Goal: Information Seeking & Learning: Check status

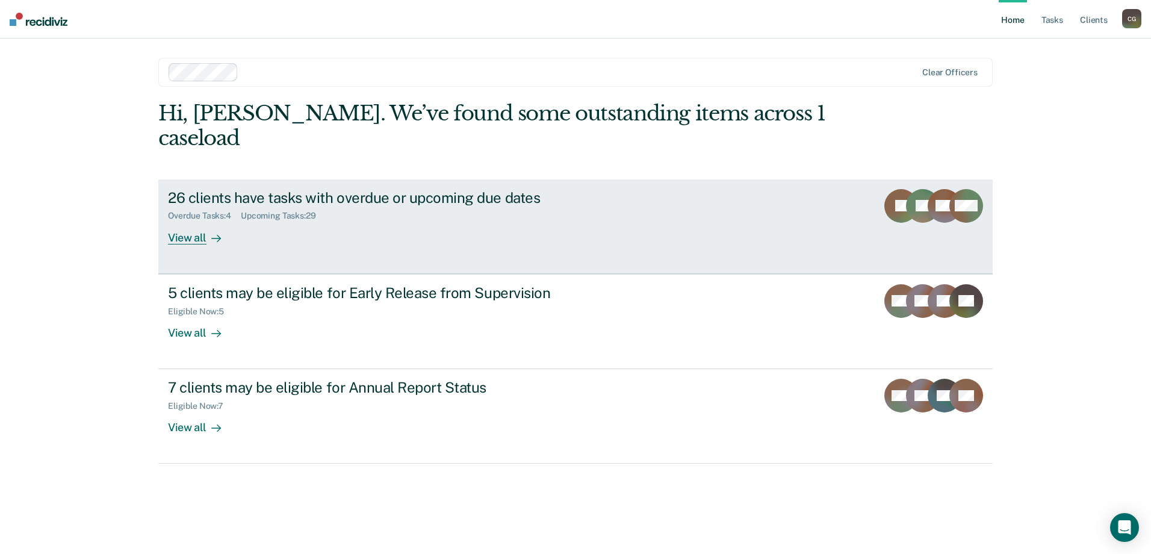
click at [182, 221] on div "View all" at bounding box center [201, 232] width 67 height 23
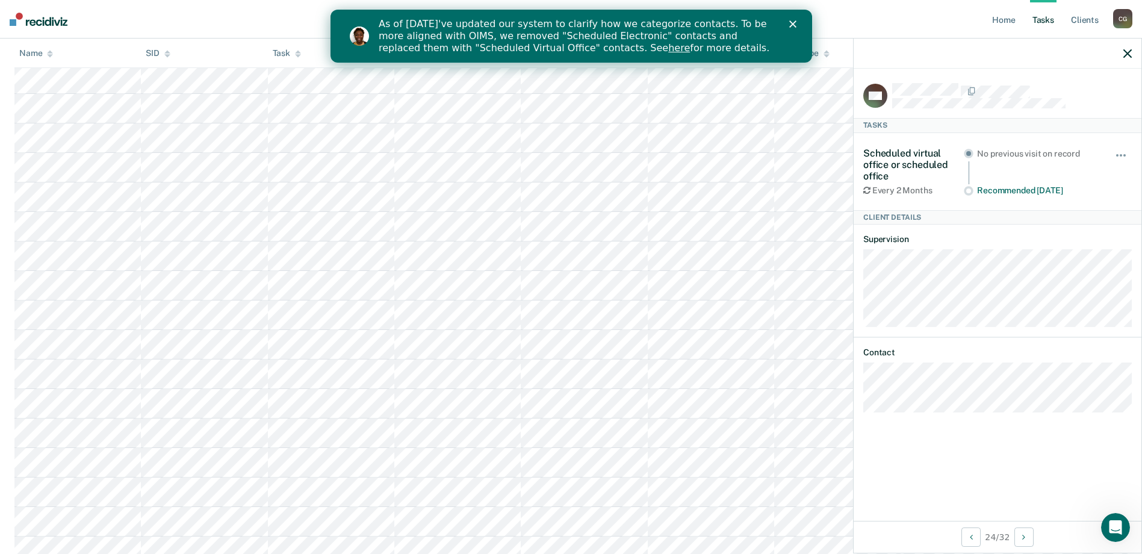
scroll to position [739, 0]
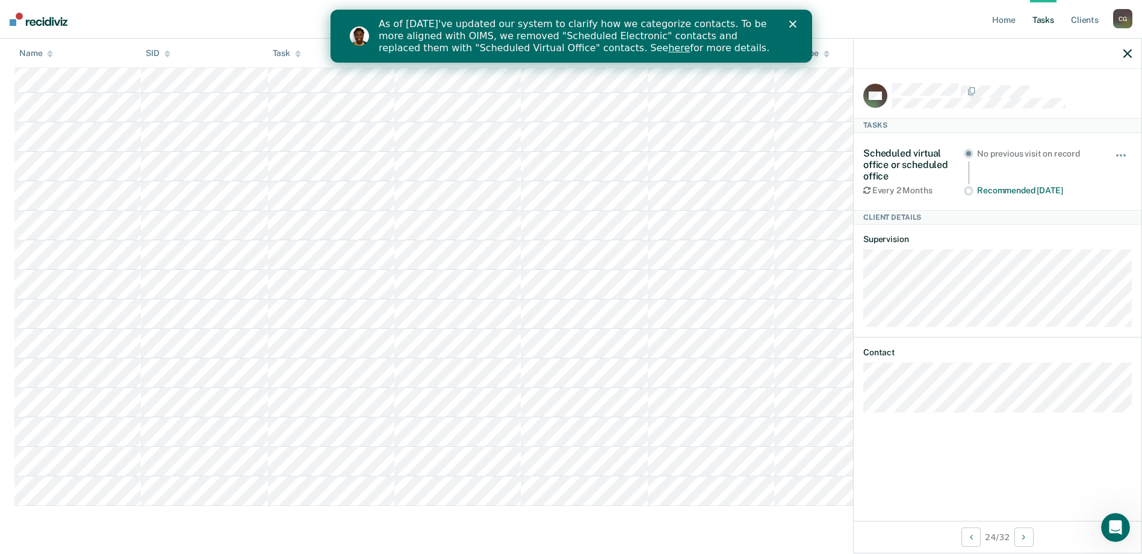
click at [1134, 49] on div at bounding box center [998, 54] width 288 height 30
click at [1129, 51] on icon "button" at bounding box center [1128, 53] width 8 height 8
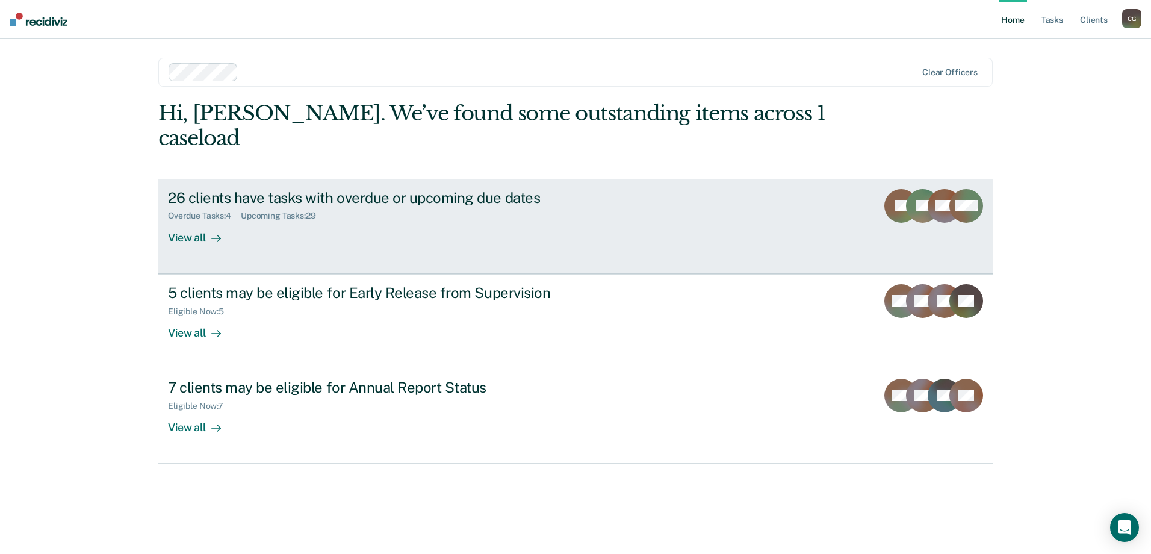
click at [201, 221] on div "View all" at bounding box center [201, 232] width 67 height 23
click at [200, 221] on div "View all" at bounding box center [201, 232] width 67 height 23
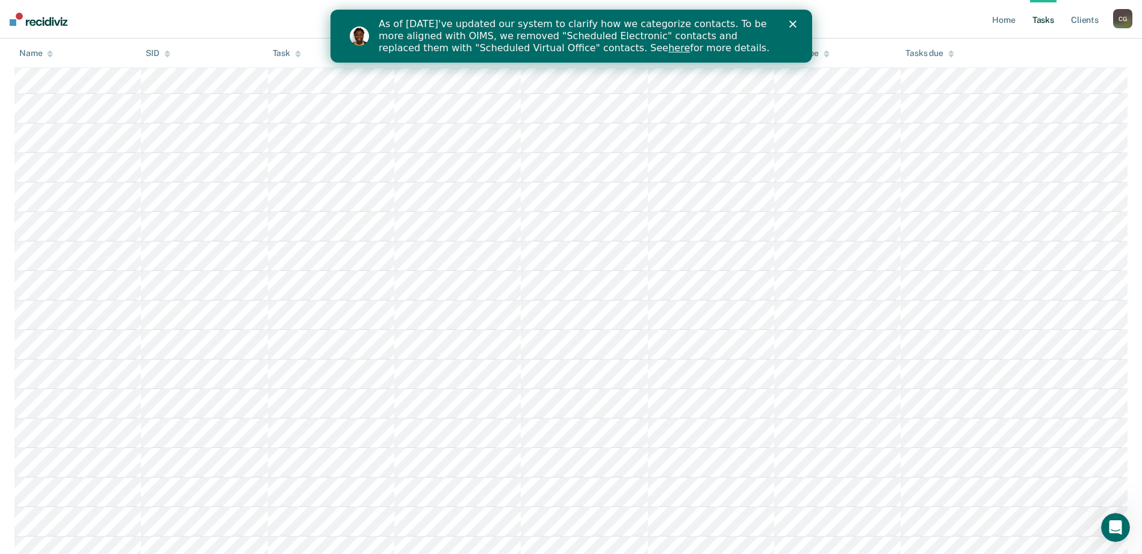
scroll to position [739, 0]
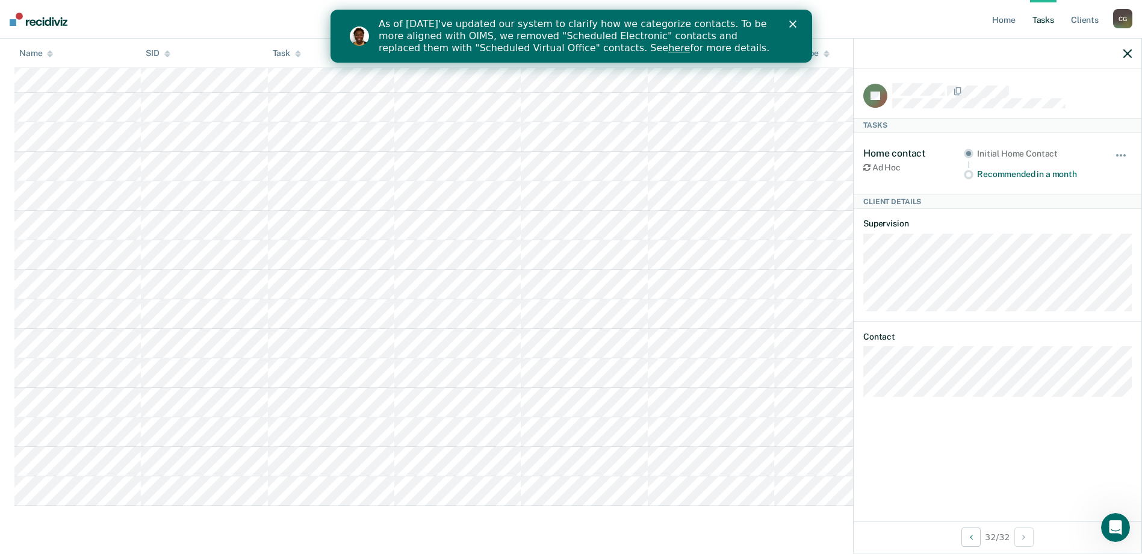
click at [1128, 52] on icon "button" at bounding box center [1128, 53] width 8 height 8
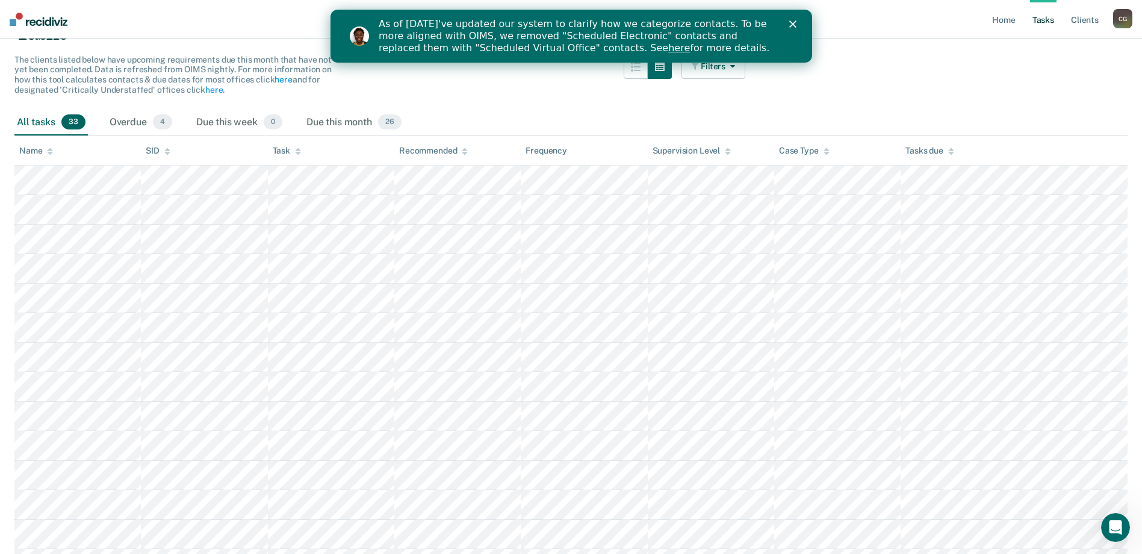
scroll to position [0, 0]
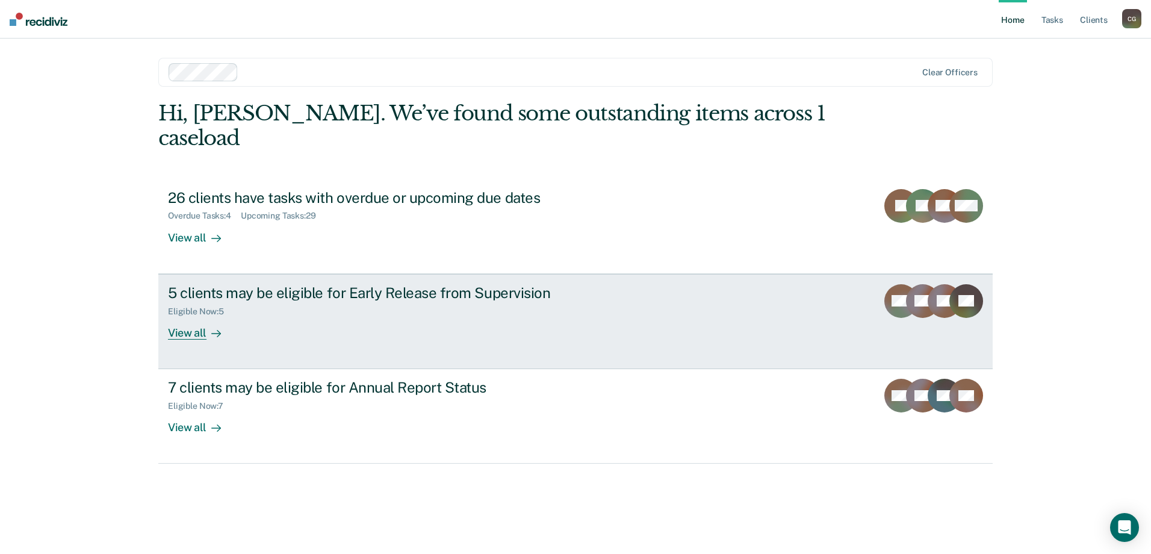
click at [182, 316] on div "View all" at bounding box center [201, 327] width 67 height 23
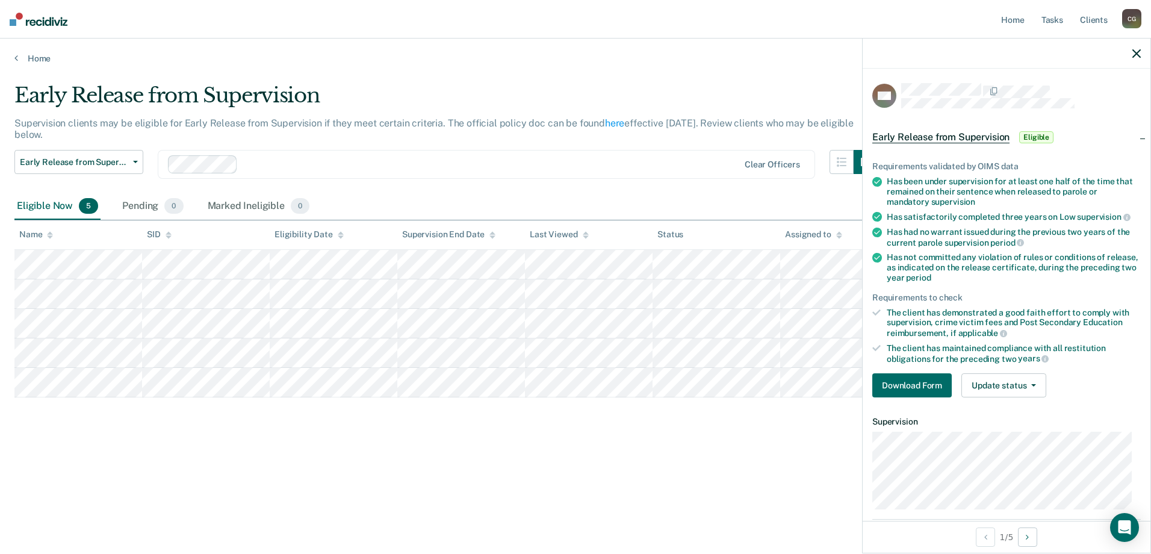
click at [780, 452] on div "Early Release from Supervision Supervision clients may be eligible for Early Re…" at bounding box center [575, 273] width 1122 height 381
click at [1137, 52] on icon "button" at bounding box center [1137, 53] width 8 height 8
click at [562, 459] on div "Early Release from Supervision Supervision clients may be eligible for Early Re…" at bounding box center [575, 273] width 1122 height 381
click at [1131, 50] on div at bounding box center [1007, 54] width 288 height 30
click at [1133, 52] on icon "button" at bounding box center [1137, 53] width 8 height 8
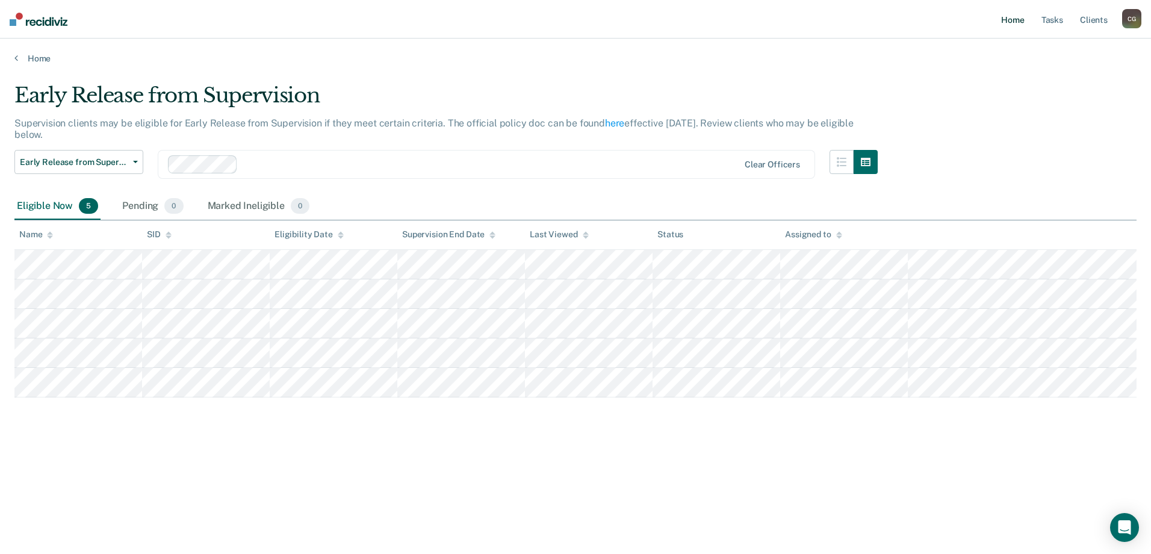
click at [1009, 22] on link "Home" at bounding box center [1013, 19] width 28 height 39
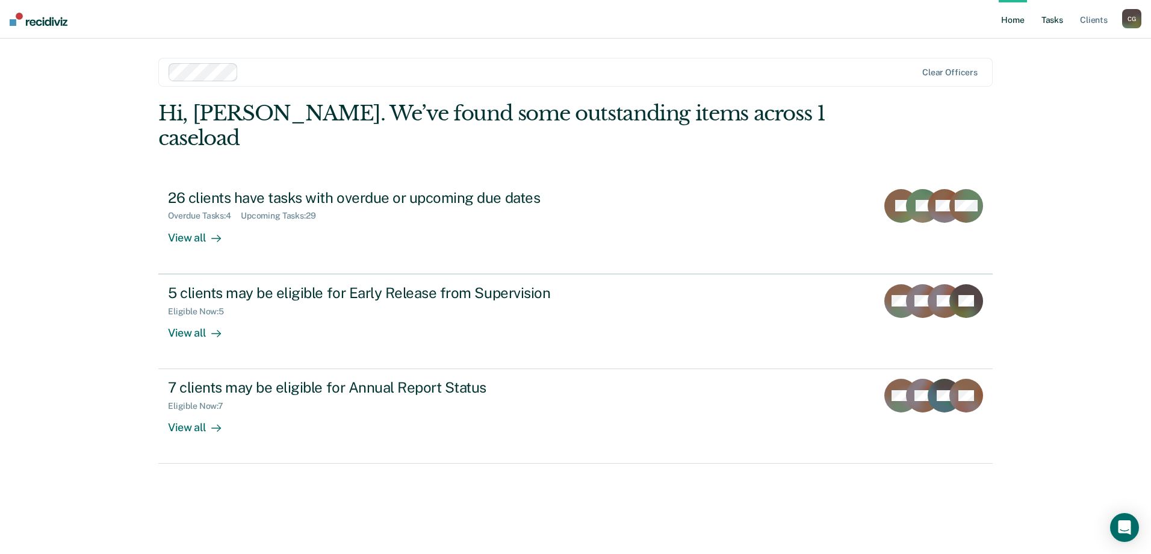
click at [1065, 16] on link "Tasks" at bounding box center [1052, 19] width 26 height 39
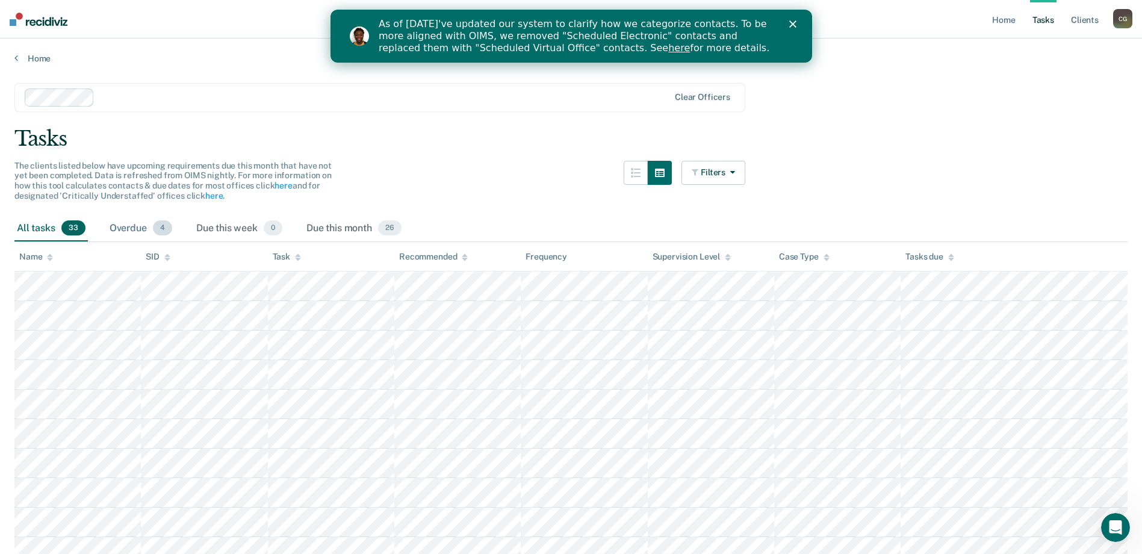
click at [137, 222] on div "Overdue 4" at bounding box center [140, 229] width 67 height 26
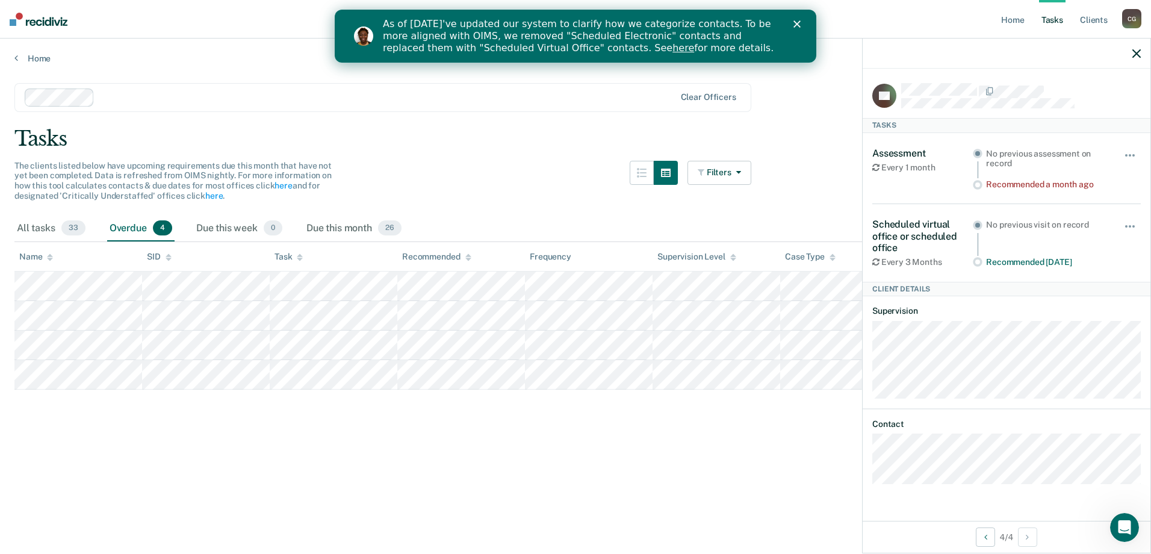
click at [382, 437] on main "Clear officers Tasks The clients listed below have upcoming requirements due th…" at bounding box center [575, 307] width 1151 height 487
click at [231, 232] on div "Due this week 0" at bounding box center [239, 229] width 91 height 26
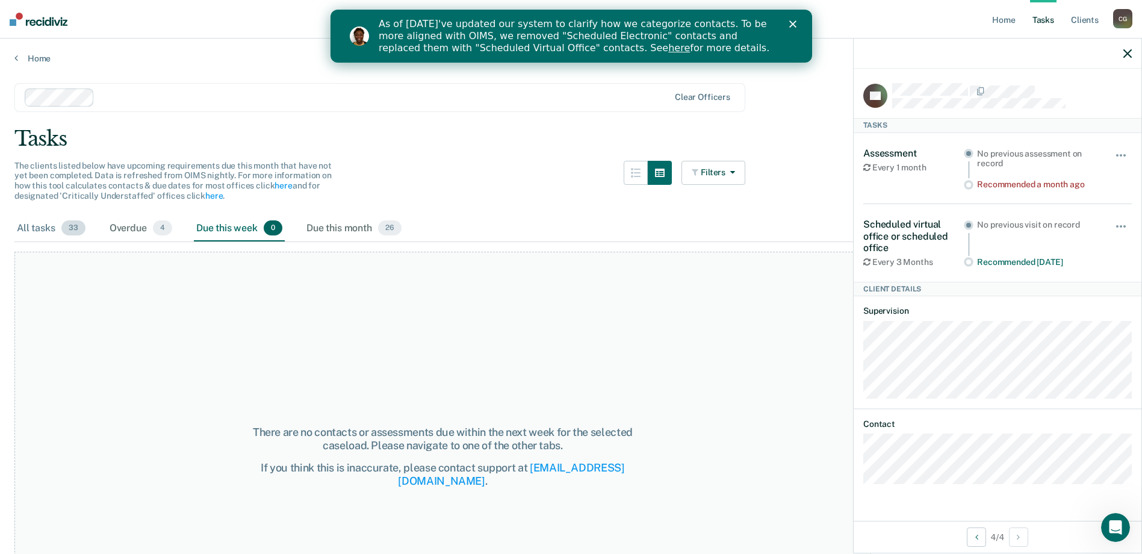
click at [39, 231] on div "All tasks 33" at bounding box center [50, 229] width 73 height 26
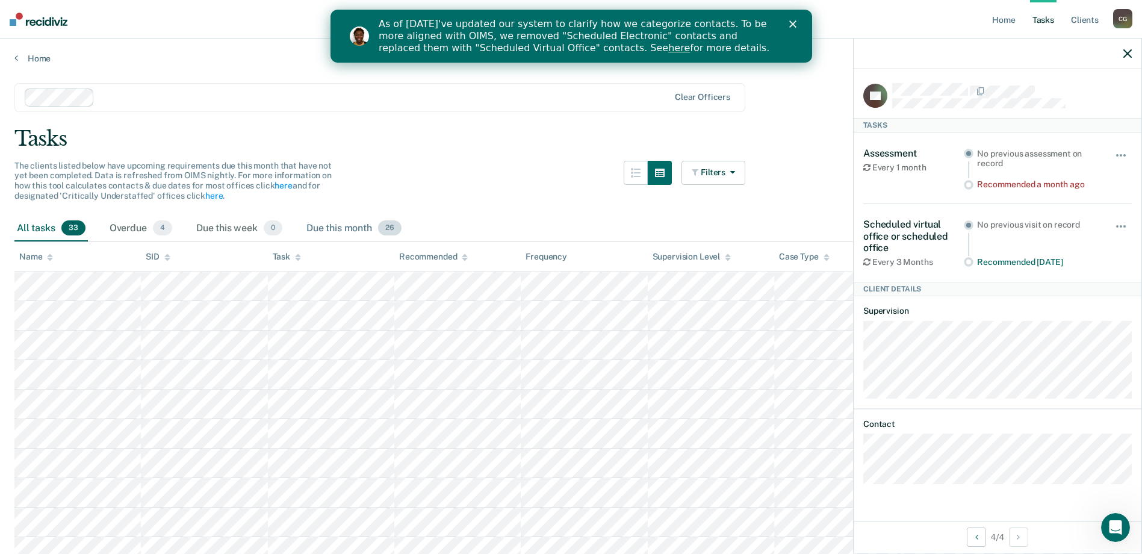
click at [332, 229] on div "Due this month 26" at bounding box center [354, 229] width 100 height 26
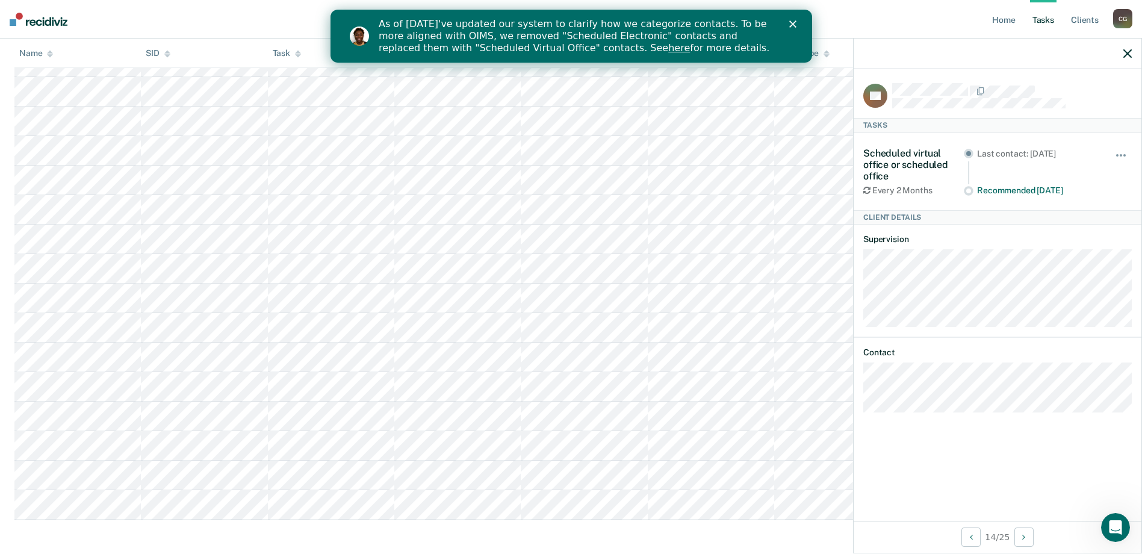
scroll to position [533, 0]
